Goal: Information Seeking & Learning: Learn about a topic

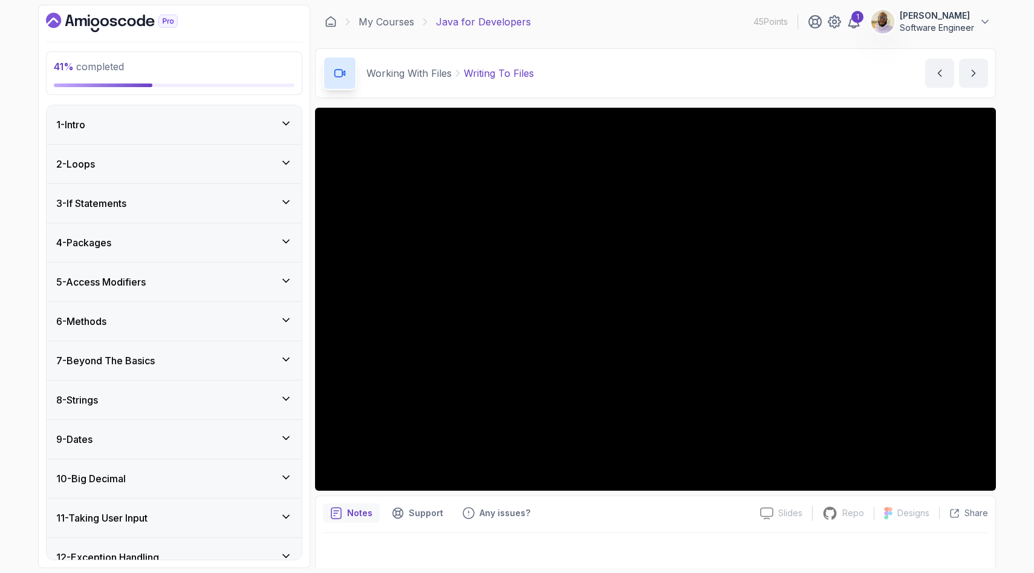
scroll to position [292, 0]
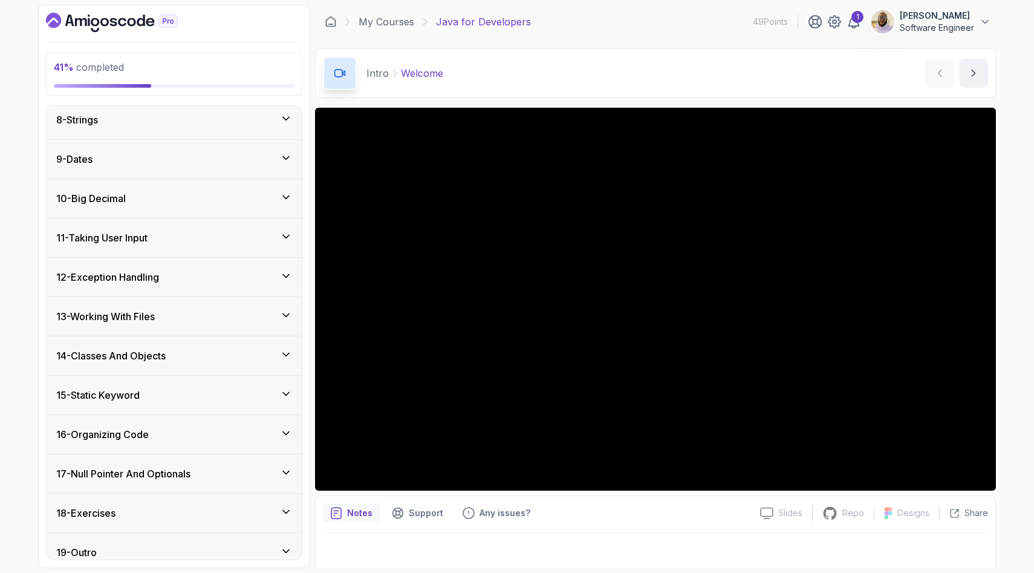
scroll to position [394, 0]
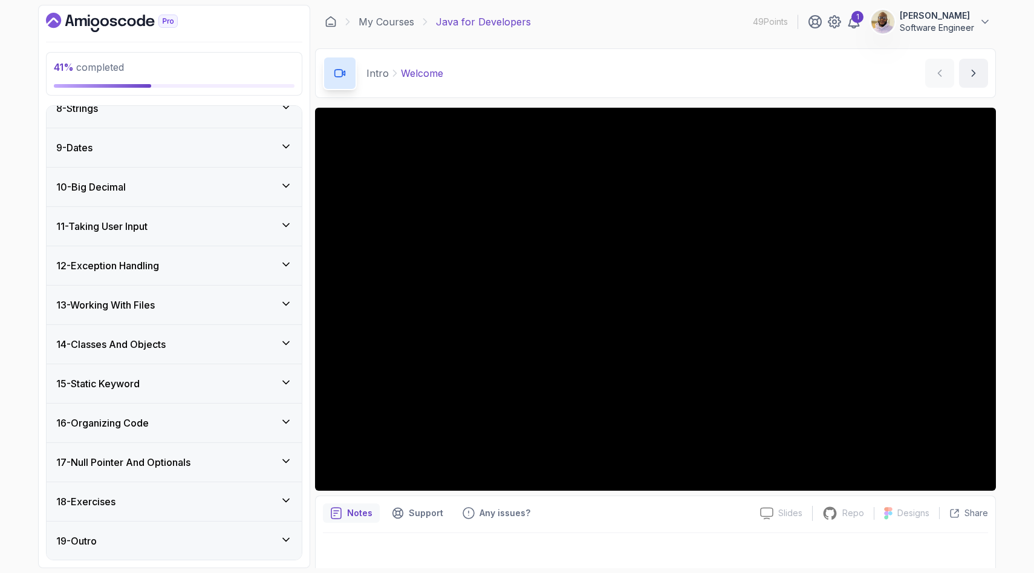
click at [263, 306] on div "13 - Working With Files" at bounding box center [174, 305] width 236 height 15
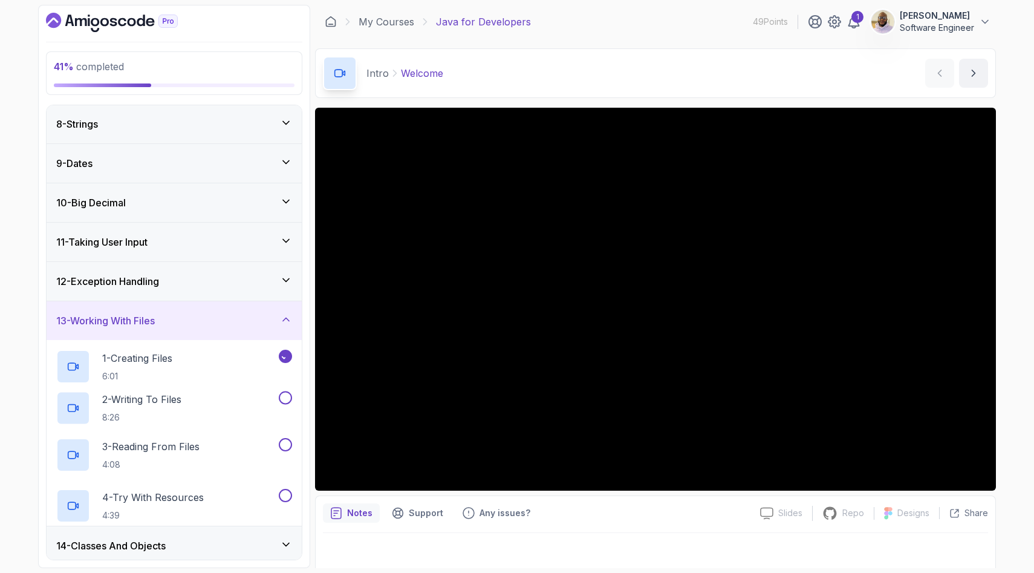
scroll to position [292, 0]
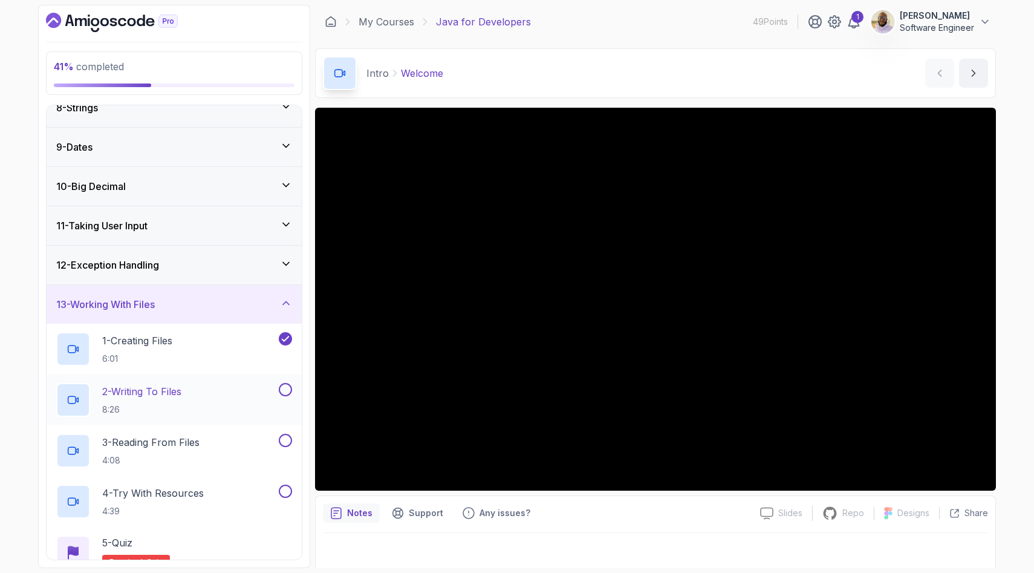
click at [275, 390] on div "2 - Writing To Files 8:26" at bounding box center [166, 400] width 220 height 34
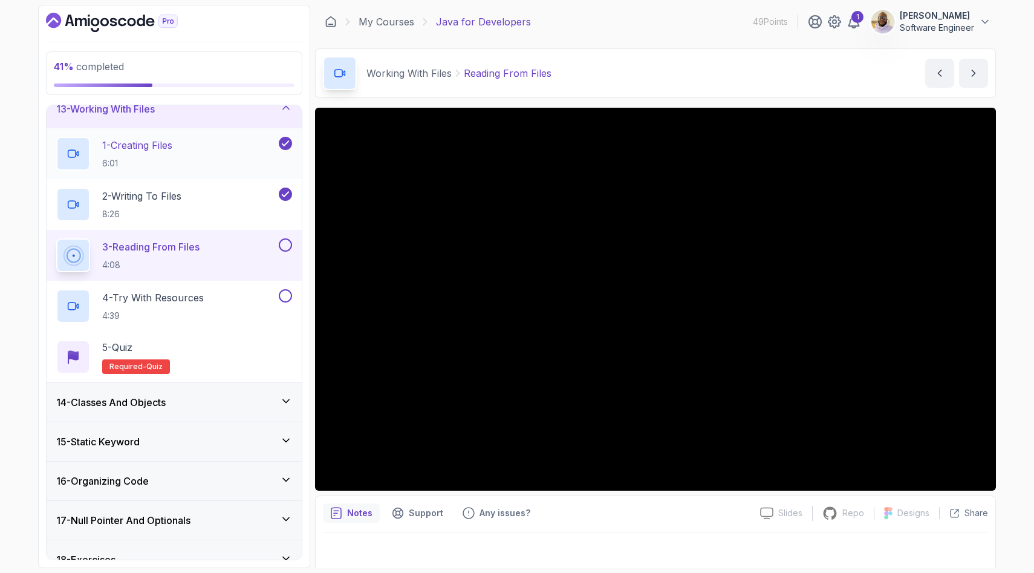
scroll to position [509, 0]
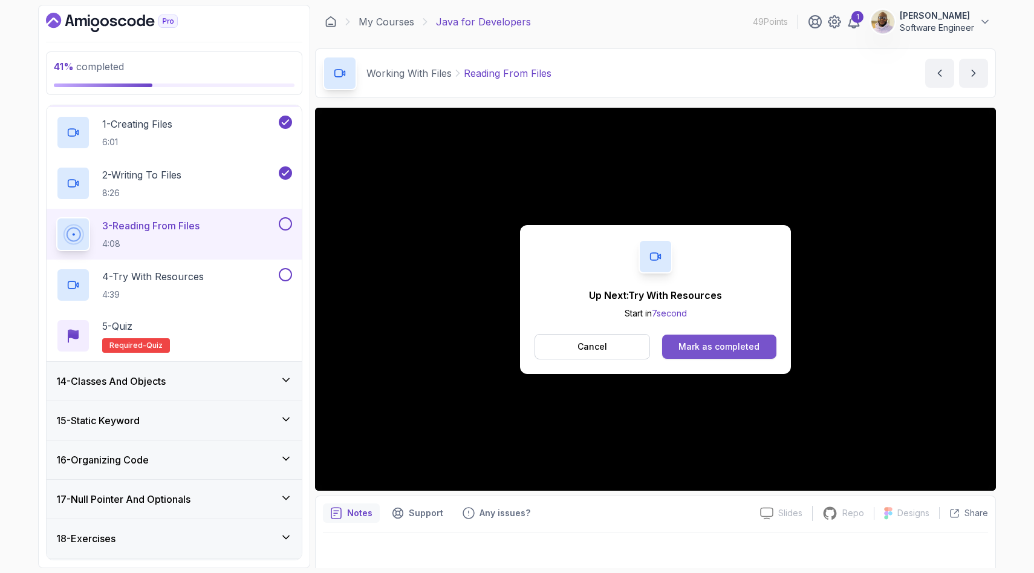
click at [695, 344] on div "Mark as completed" at bounding box center [719, 347] width 81 height 12
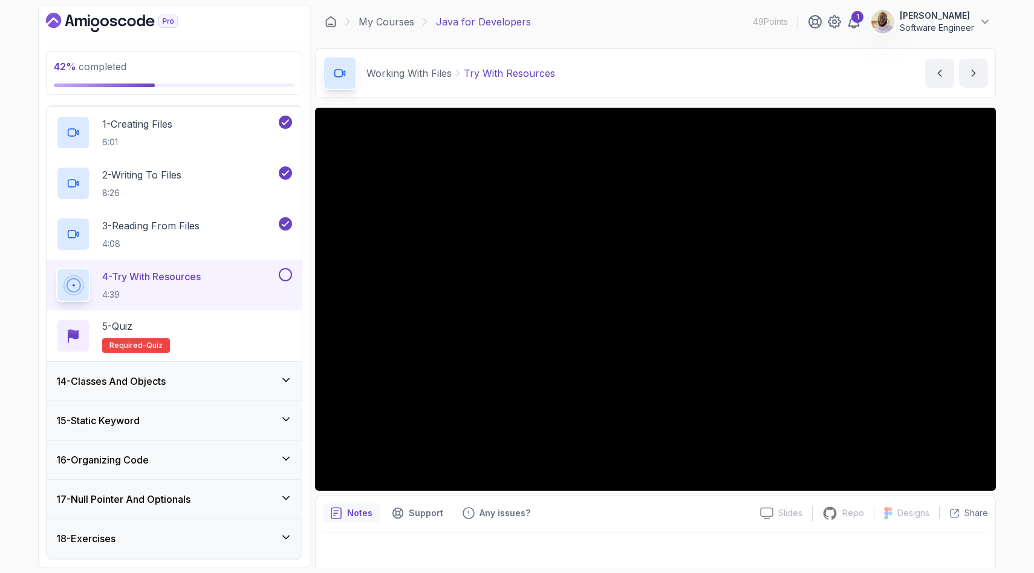
click at [212, 380] on div "14 - Classes And Objects" at bounding box center [174, 381] width 236 height 15
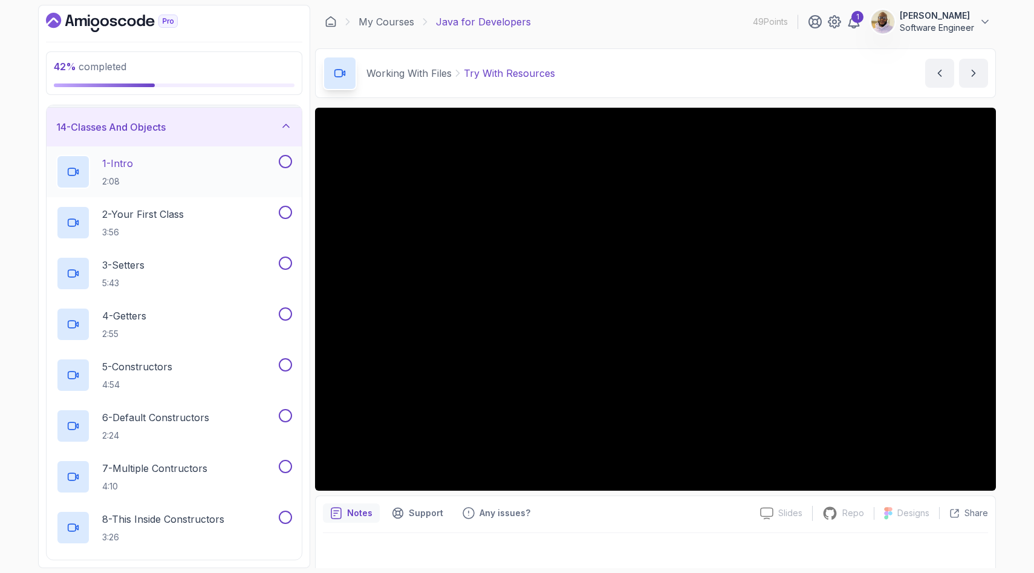
click at [143, 175] on div "1 - Intro 2:08" at bounding box center [166, 172] width 220 height 34
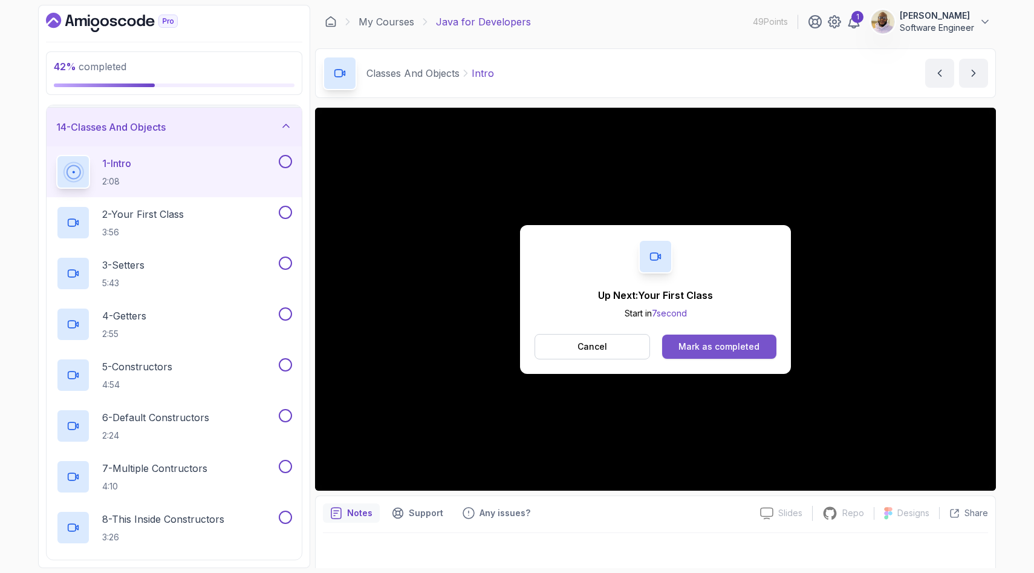
click at [688, 352] on div "Mark as completed" at bounding box center [719, 347] width 81 height 12
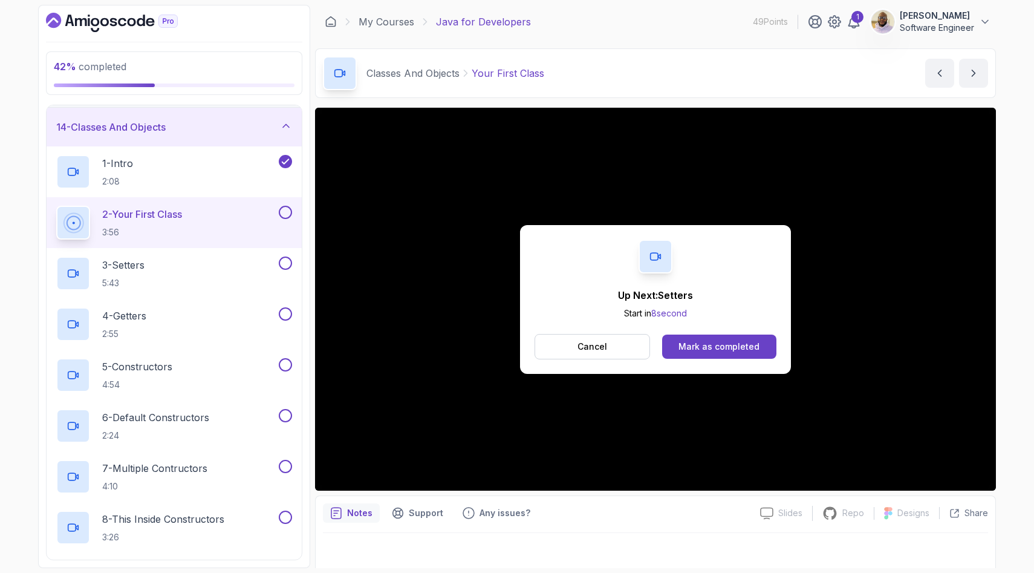
click at [677, 343] on button "Mark as completed" at bounding box center [719, 347] width 114 height 24
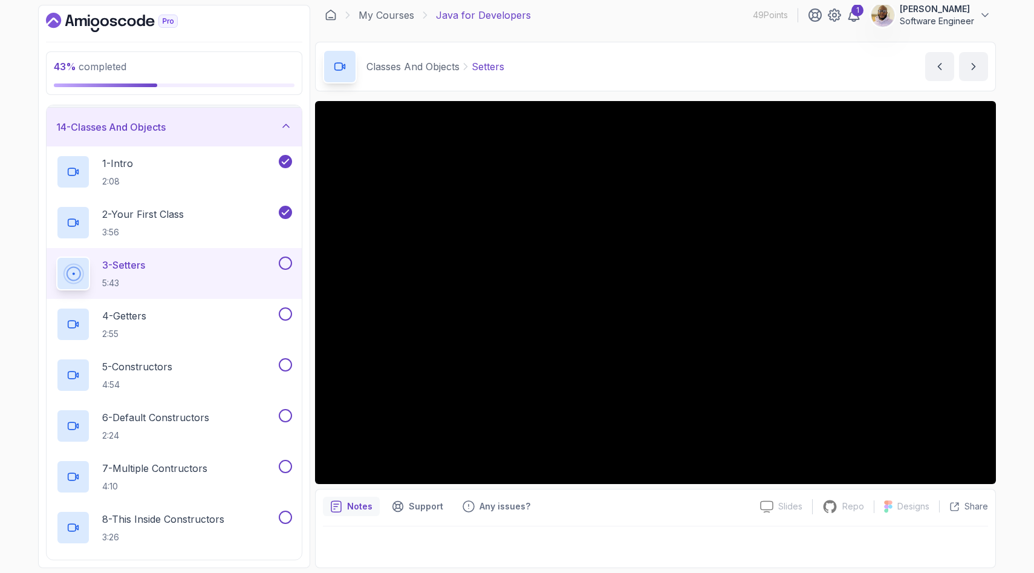
scroll to position [7, 0]
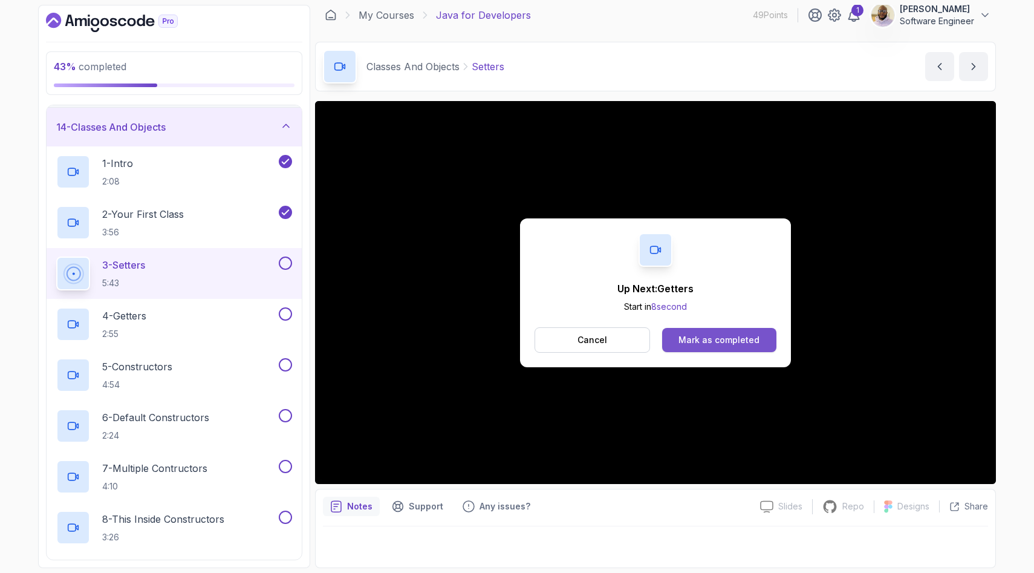
click at [725, 342] on div "Mark as completed" at bounding box center [719, 340] width 81 height 12
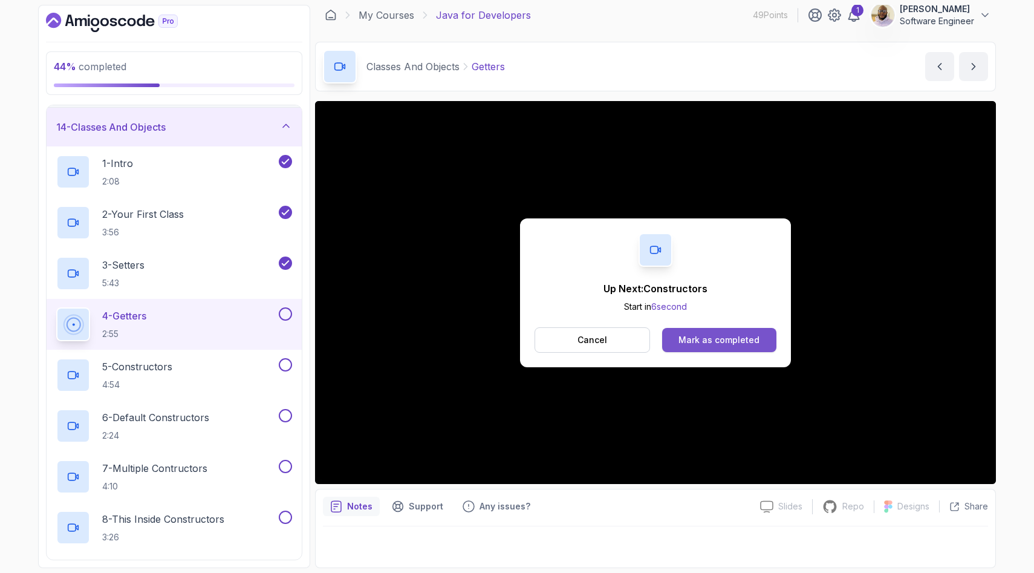
click at [704, 339] on div "Mark as completed" at bounding box center [719, 340] width 81 height 12
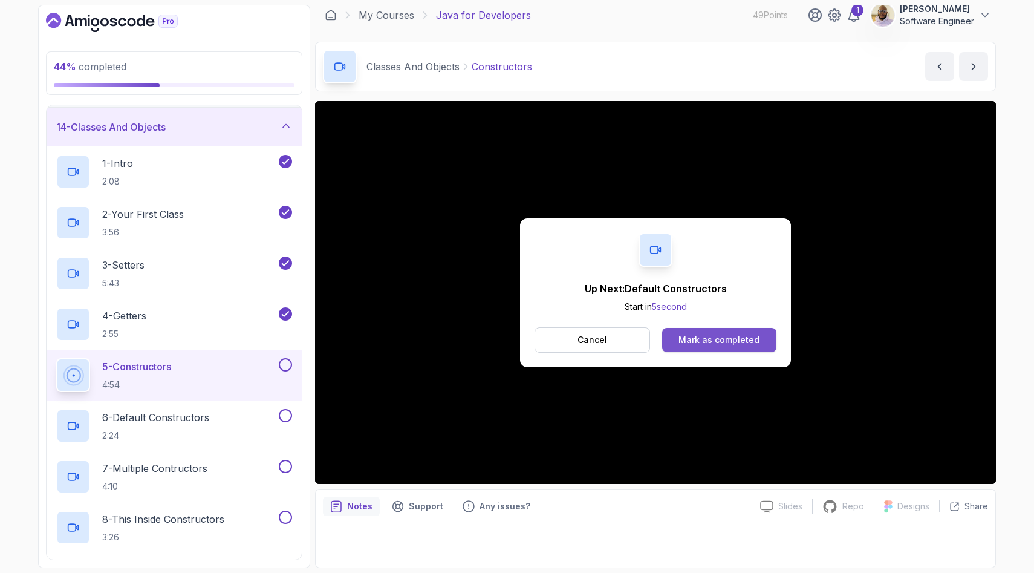
click at [712, 342] on div "Mark as completed" at bounding box center [719, 340] width 81 height 12
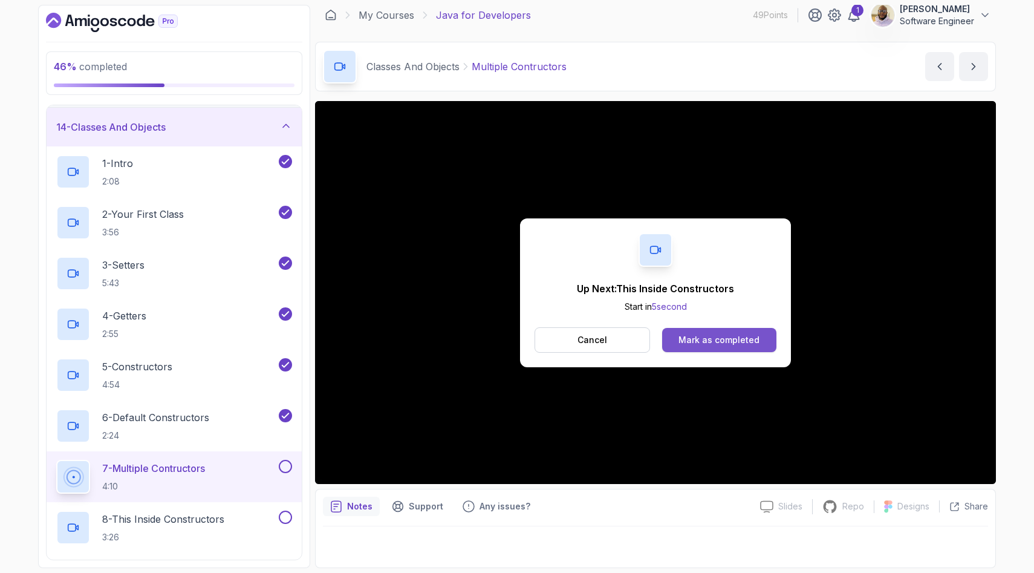
click at [713, 335] on div "Mark as completed" at bounding box center [719, 340] width 81 height 12
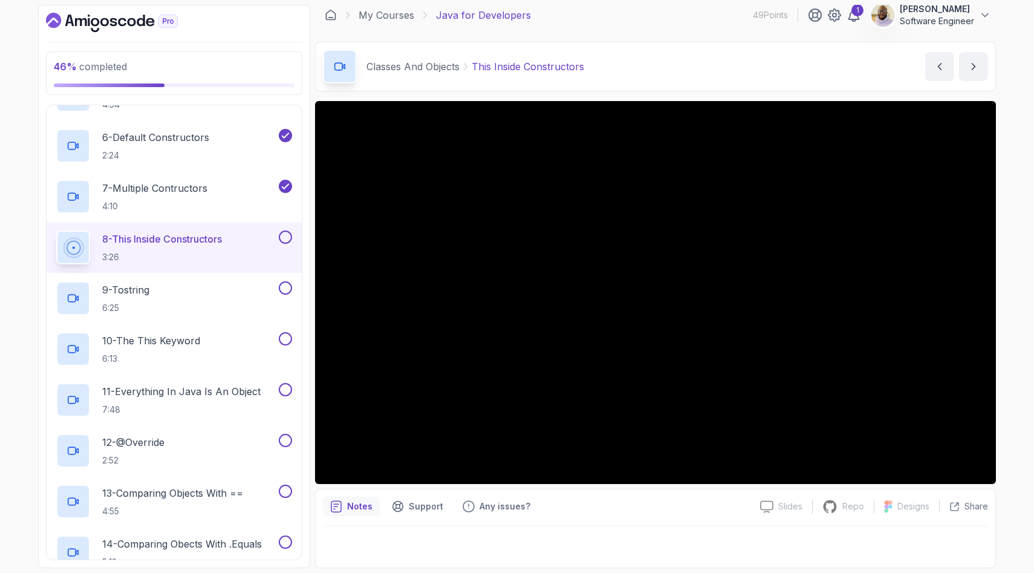
scroll to position [805, 0]
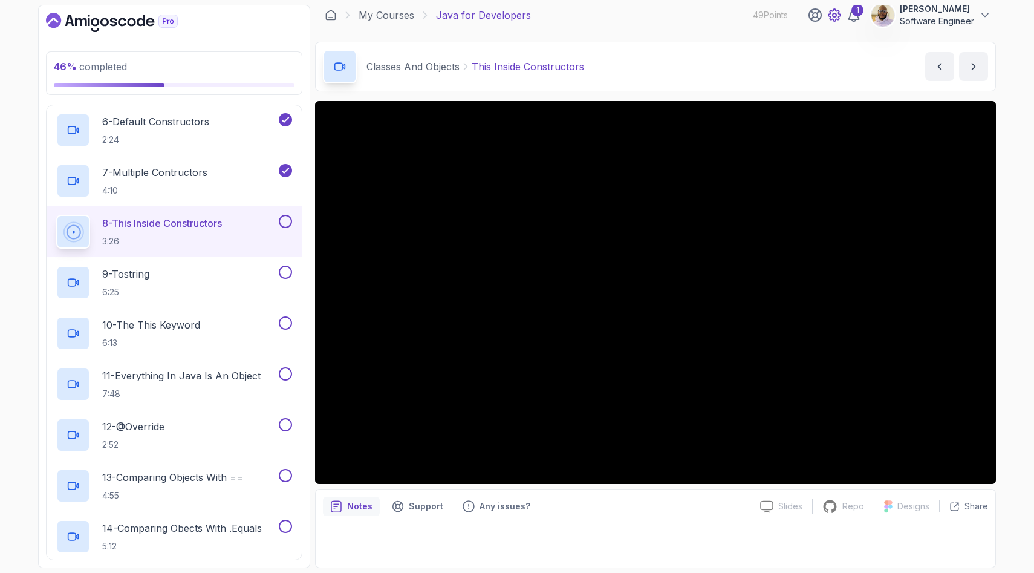
click at [829, 19] on icon at bounding box center [835, 15] width 12 height 12
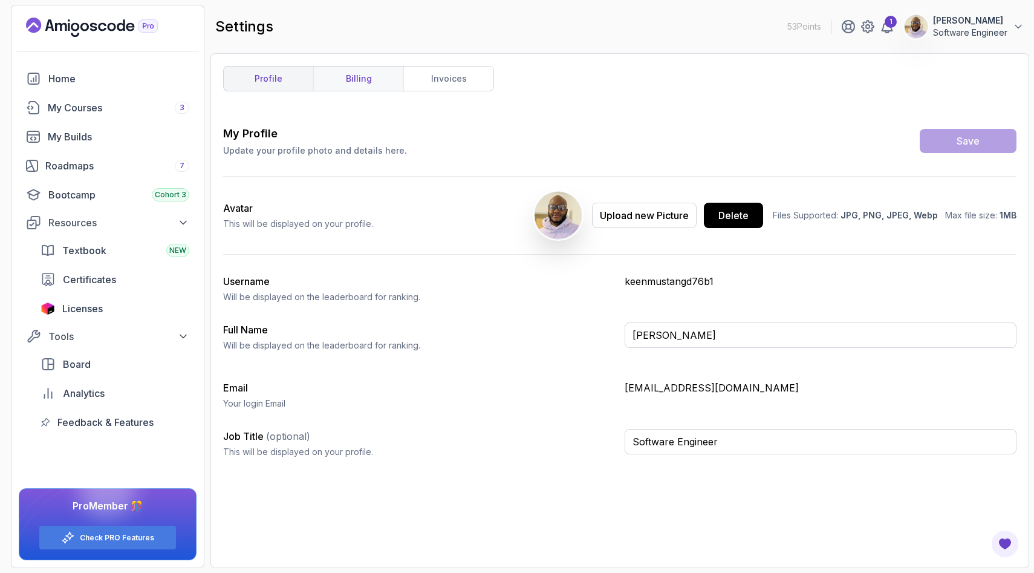
click at [372, 79] on link "billing" at bounding box center [358, 79] width 90 height 24
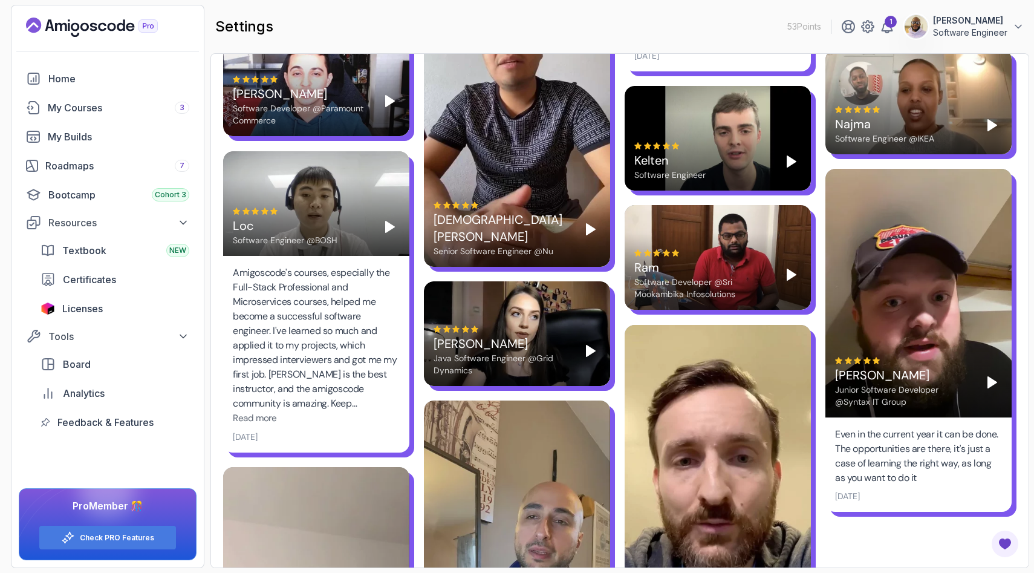
scroll to position [2300, 0]
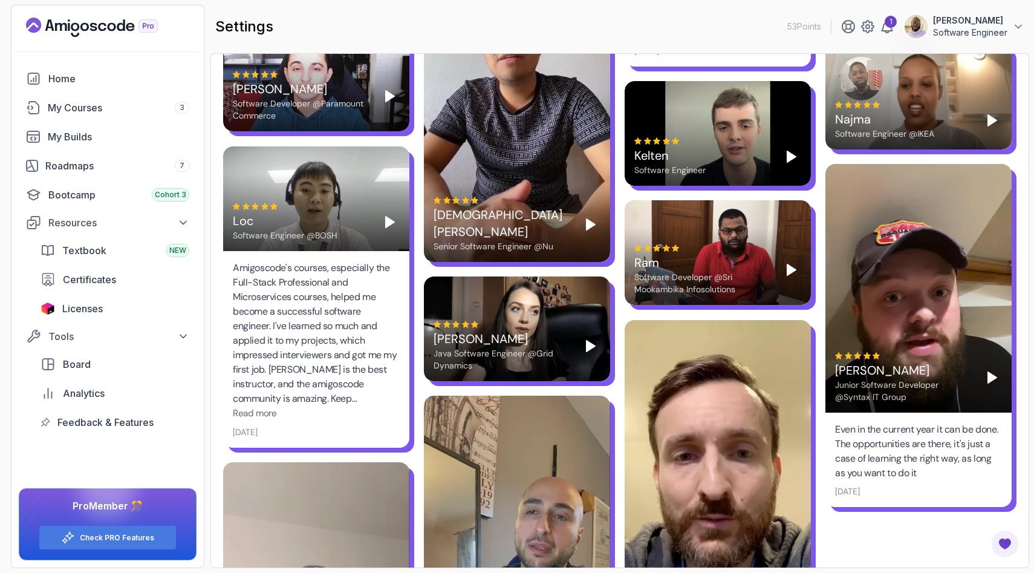
click at [593, 348] on polygon "Play" at bounding box center [591, 346] width 8 height 11
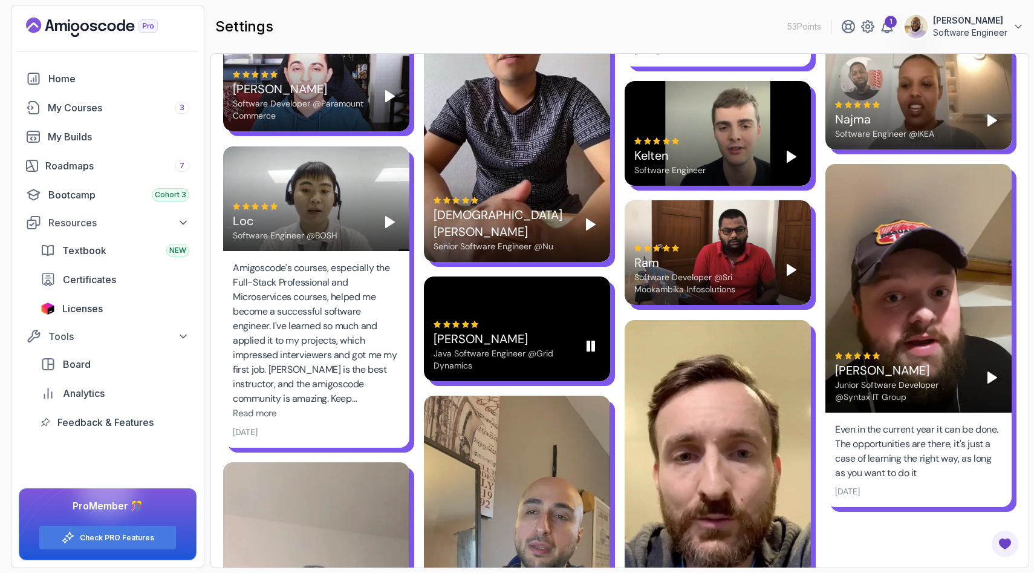
click at [593, 353] on icon "Pause" at bounding box center [591, 346] width 15 height 15
click at [590, 348] on polygon "Play" at bounding box center [591, 346] width 8 height 11
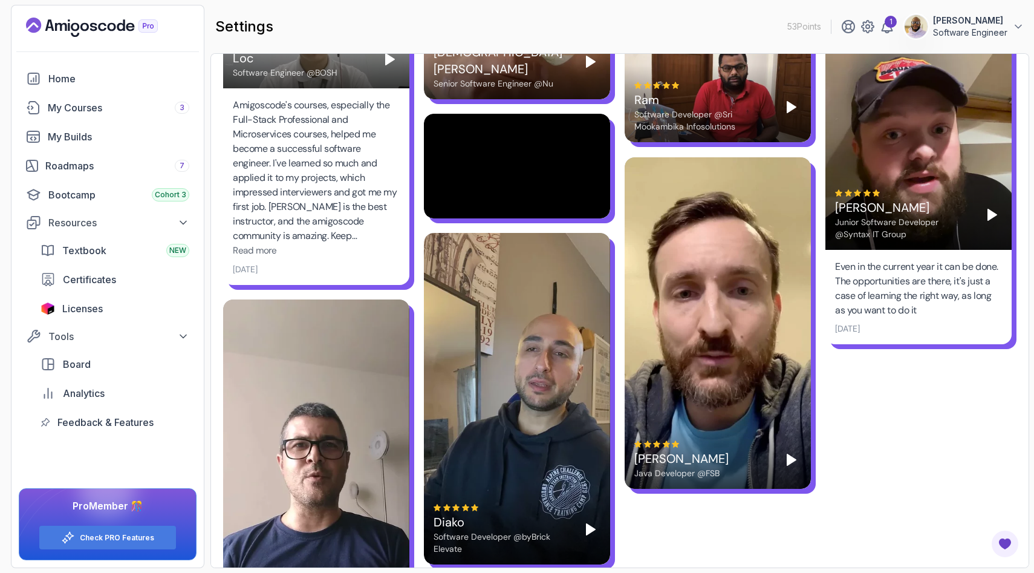
scroll to position [2433, 0]
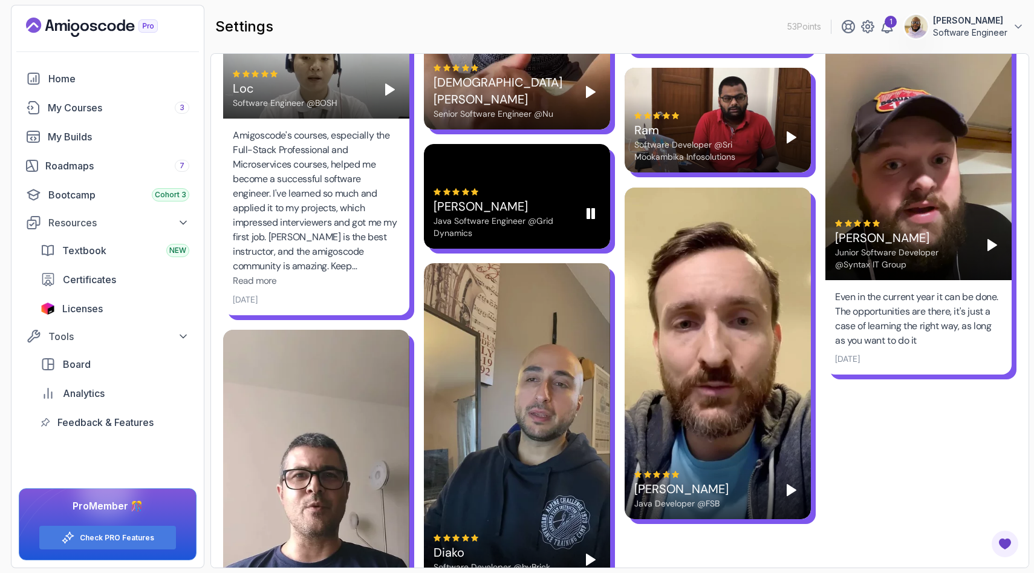
click at [552, 191] on div at bounding box center [503, 191] width 138 height 7
click at [591, 217] on icon "Play" at bounding box center [591, 213] width 15 height 15
click at [587, 215] on video at bounding box center [517, 196] width 186 height 105
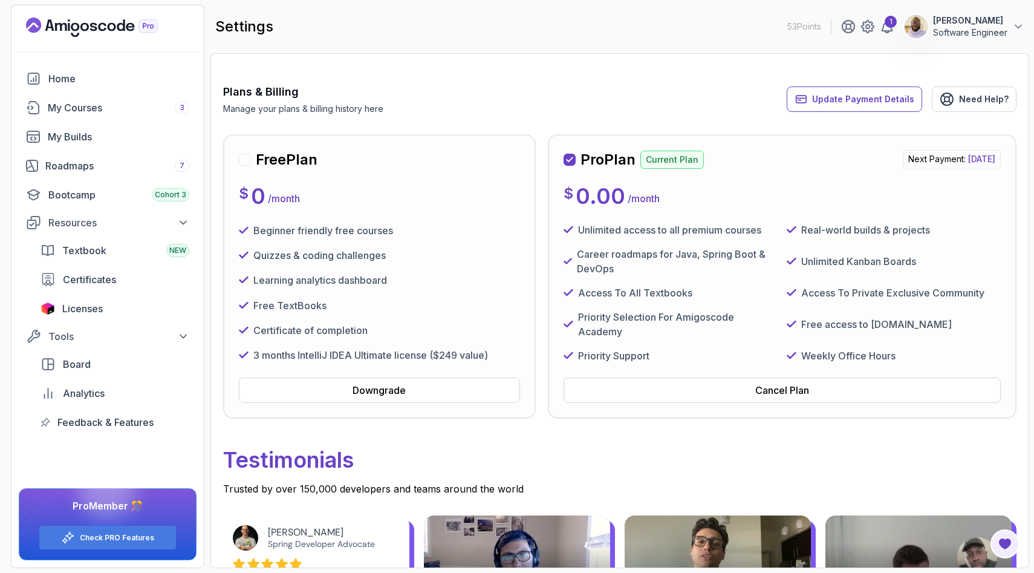
scroll to position [0, 0]
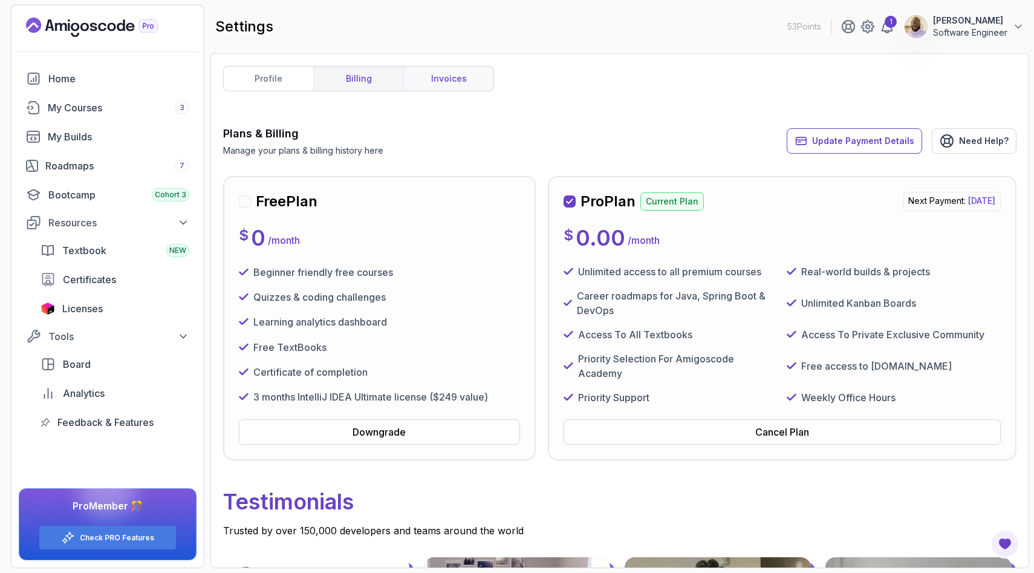
click at [455, 80] on link "invoices" at bounding box center [448, 79] width 90 height 24
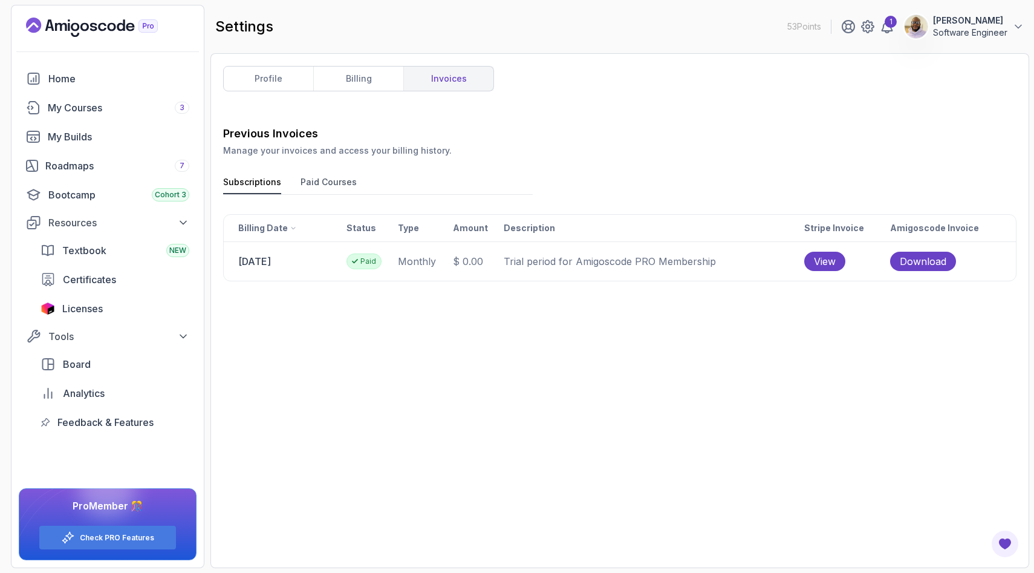
click at [317, 178] on button "Paid Courses" at bounding box center [329, 185] width 56 height 18
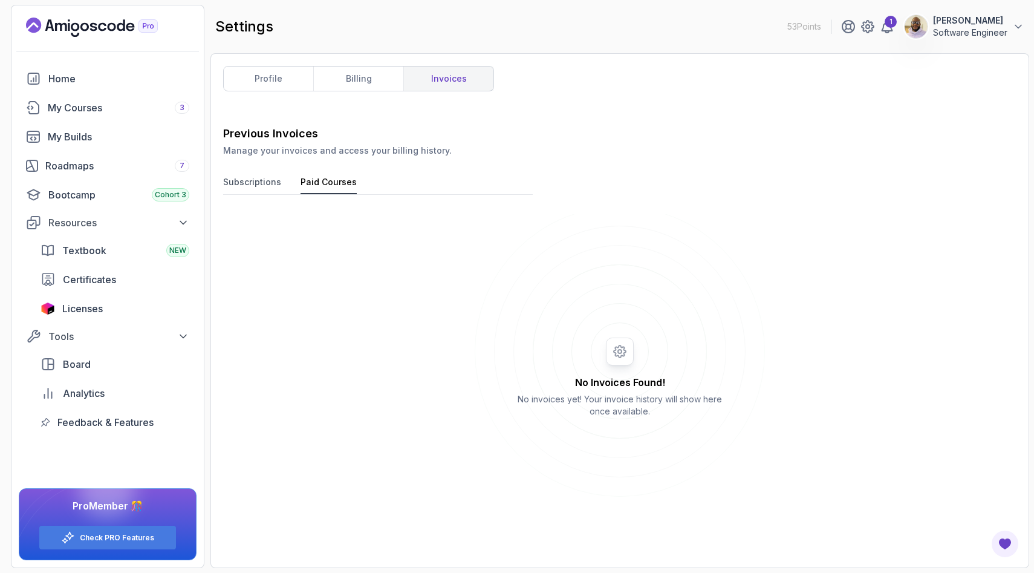
click at [263, 177] on button "Subscriptions" at bounding box center [252, 185] width 58 height 18
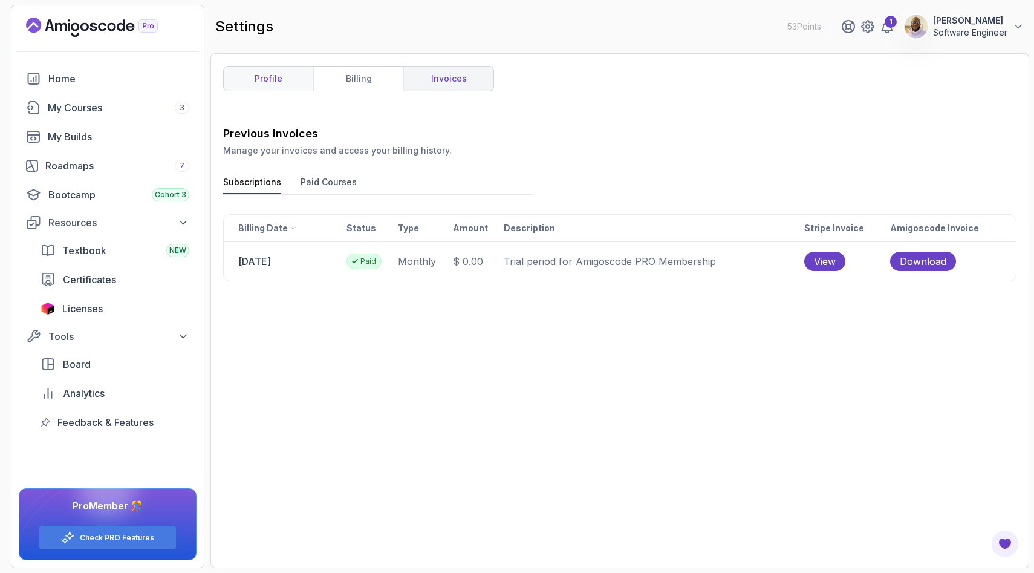
click at [283, 79] on link "profile" at bounding box center [269, 79] width 90 height 24
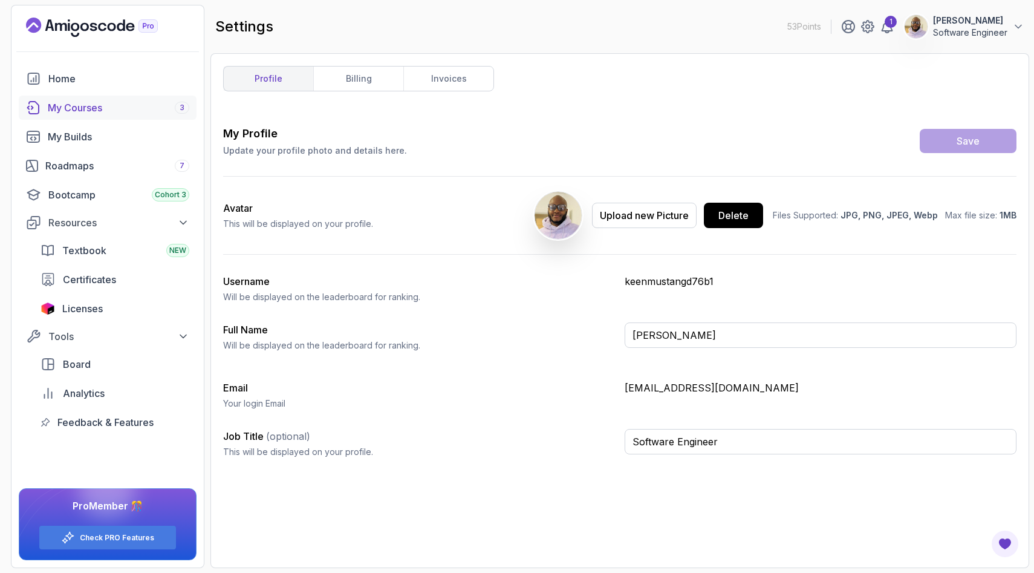
click at [114, 109] on div "My Courses 3" at bounding box center [119, 107] width 142 height 15
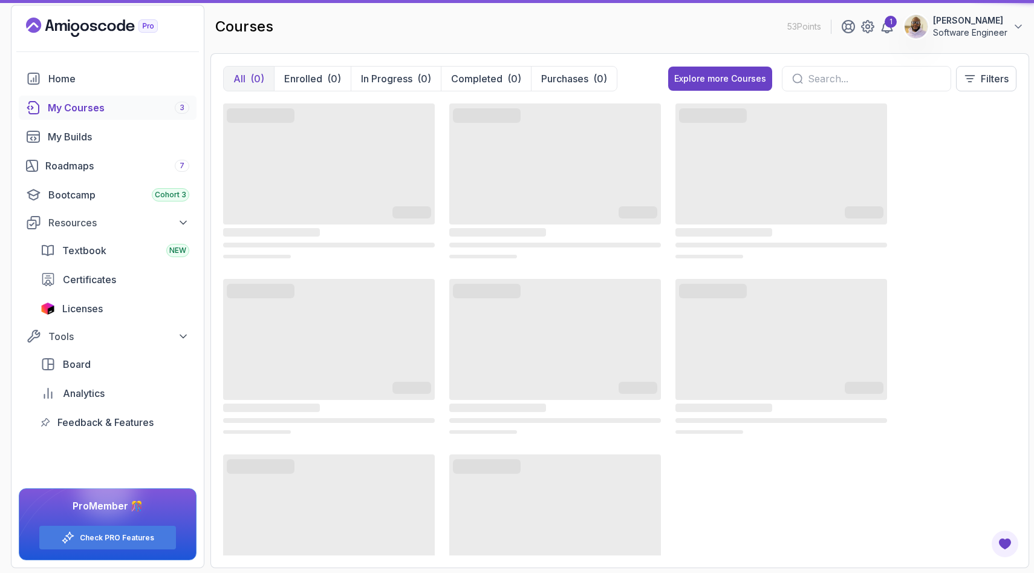
click at [114, 109] on div "My Courses 3" at bounding box center [119, 107] width 142 height 15
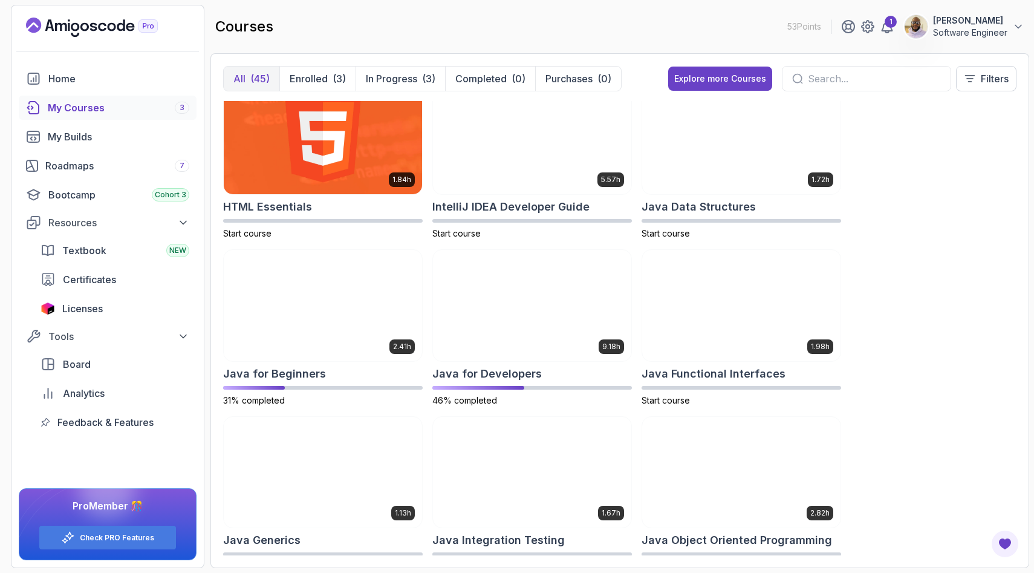
scroll to position [679, 0]
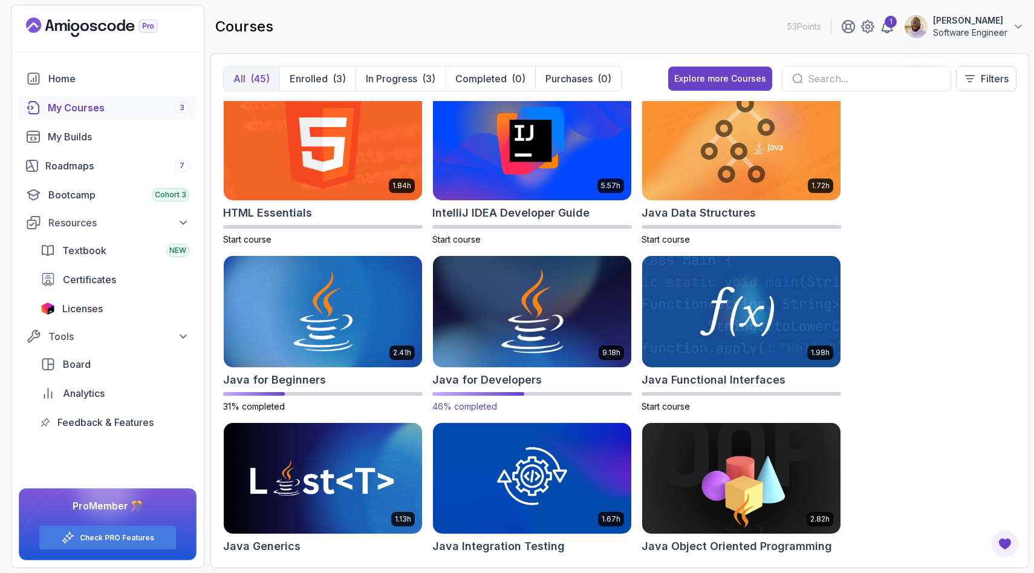
click at [526, 336] on img at bounding box center [532, 311] width 208 height 117
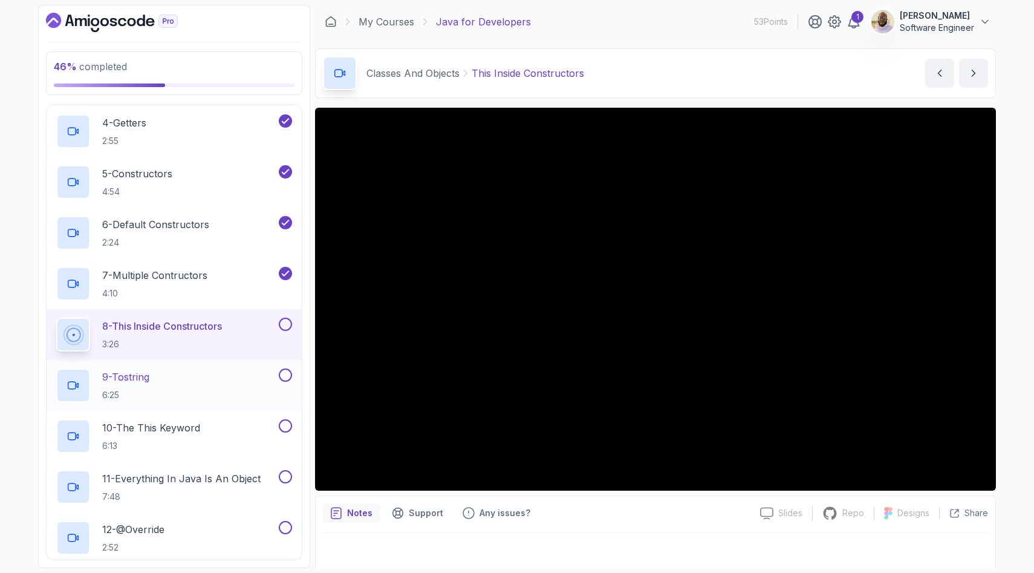
scroll to position [703, 0]
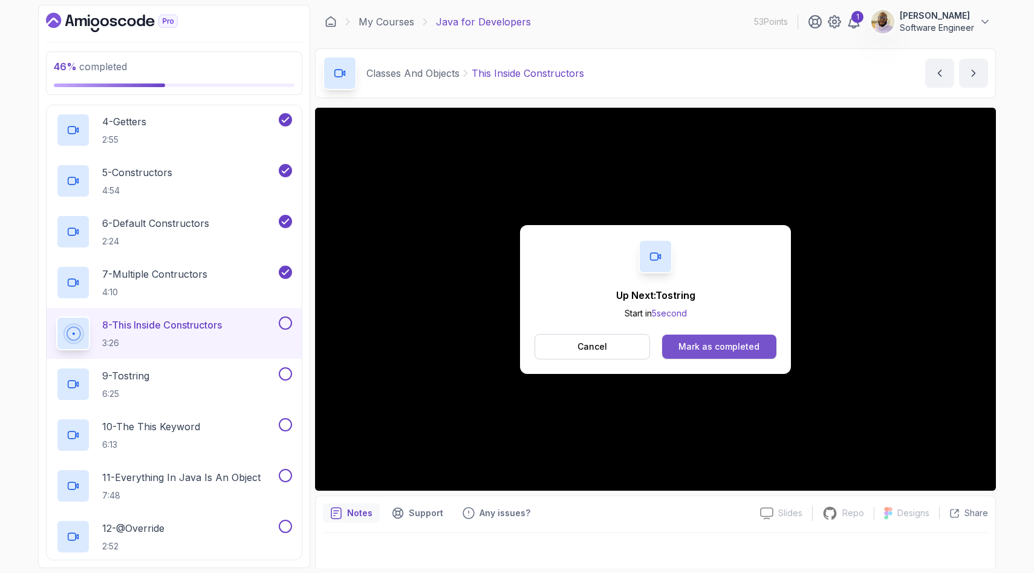
click at [690, 347] on div "Mark as completed" at bounding box center [719, 347] width 81 height 12
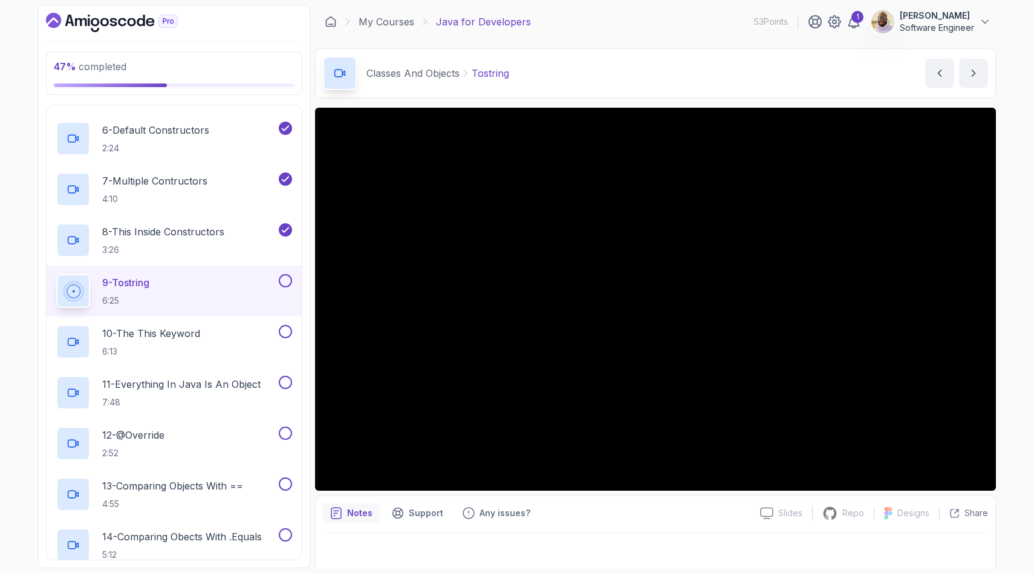
scroll to position [7, 0]
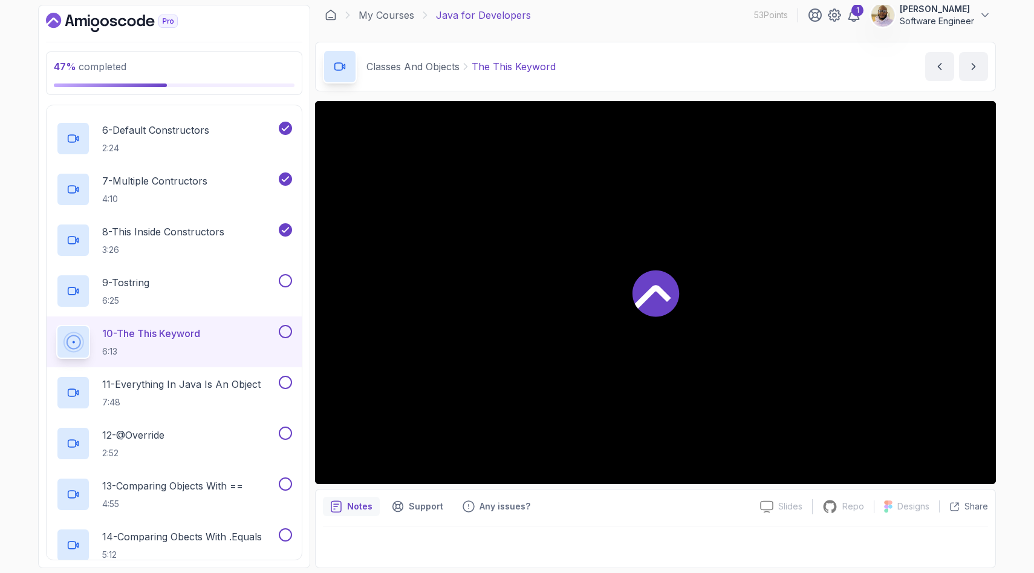
click at [694, 335] on div at bounding box center [655, 292] width 681 height 383
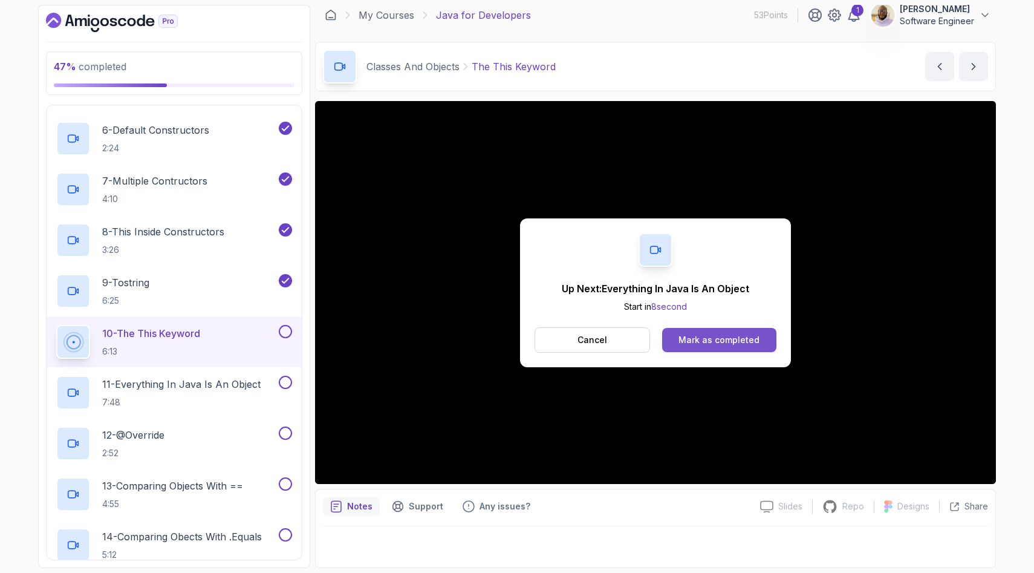
click at [707, 335] on div "Mark as completed" at bounding box center [719, 340] width 81 height 12
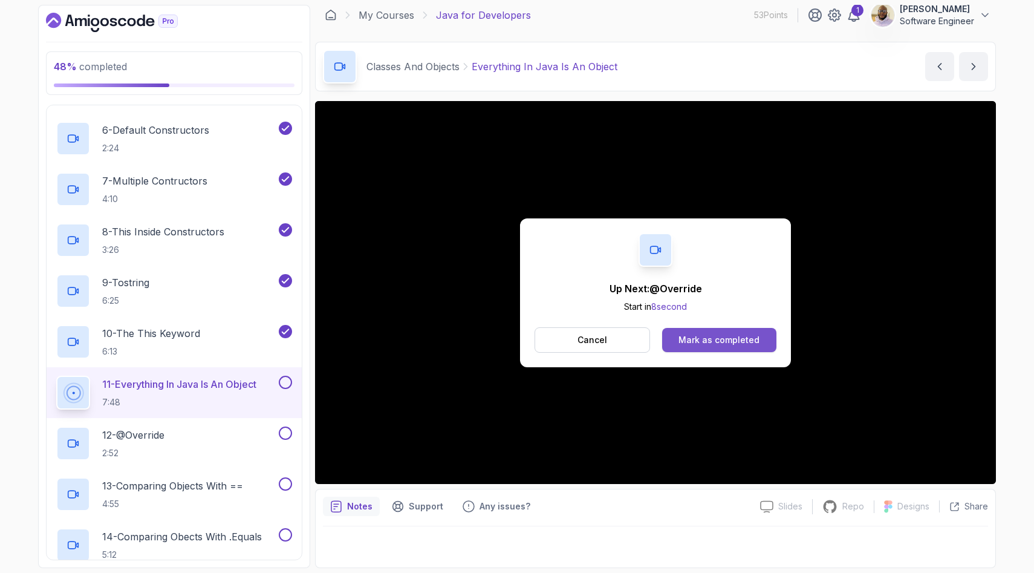
click at [714, 340] on div "Mark as completed" at bounding box center [719, 340] width 81 height 12
